Goal: Task Accomplishment & Management: Use online tool/utility

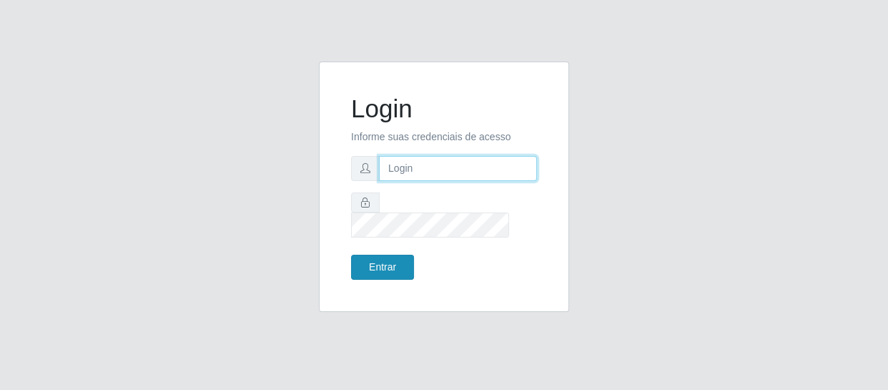
type input "[EMAIL_ADDRESS][DOMAIN_NAME]"
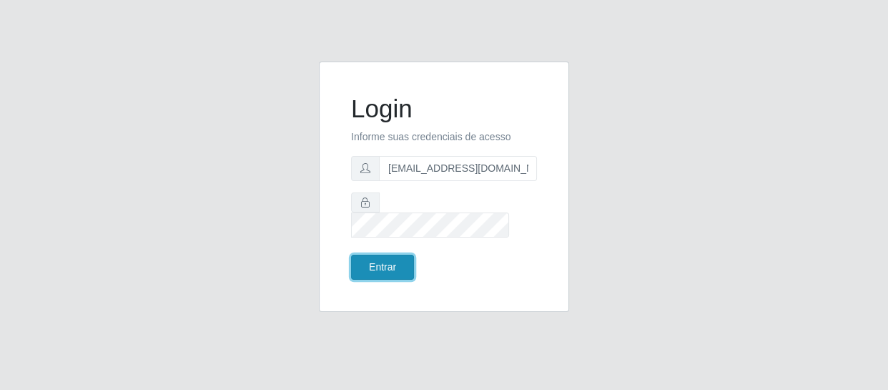
click at [385, 257] on button "Entrar" at bounding box center [382, 267] width 63 height 25
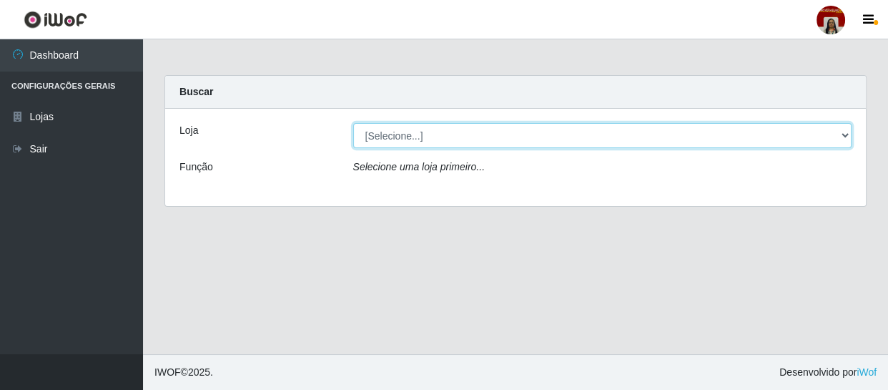
click at [844, 136] on select "[Selecione...] Mar Vermelho - Loja 04" at bounding box center [602, 135] width 499 height 25
select select "251"
click at [353, 123] on select "[Selecione...] Mar Vermelho - Loja 04" at bounding box center [602, 135] width 499 height 25
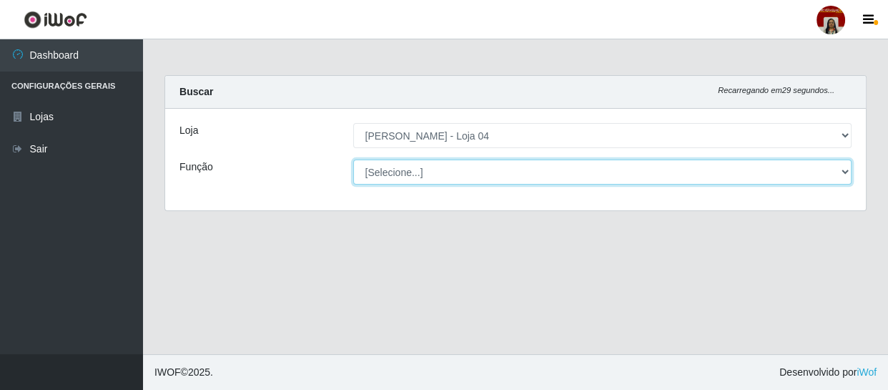
click at [843, 166] on select "[Selecione...] ASG ASG + ASG ++ Auxiliar de Depósito Auxiliar de Depósito + Aux…" at bounding box center [602, 171] width 499 height 25
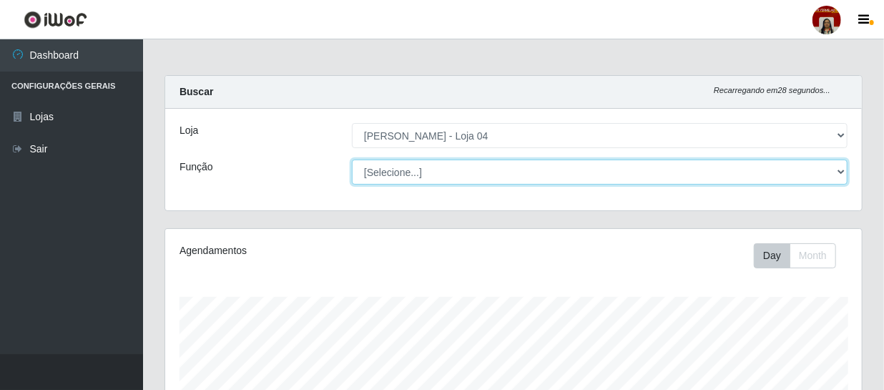
scroll to position [297, 697]
select select "22"
click at [352, 159] on select "[Selecione...] ASG ASG + ASG ++ Auxiliar de Depósito Auxiliar de Depósito + Aux…" at bounding box center [600, 171] width 496 height 25
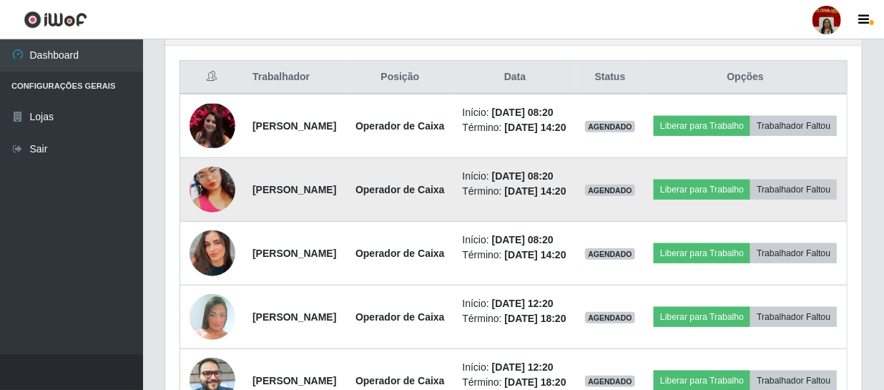
scroll to position [565, 0]
